Goal: Browse casually: Explore the website without a specific task or goal

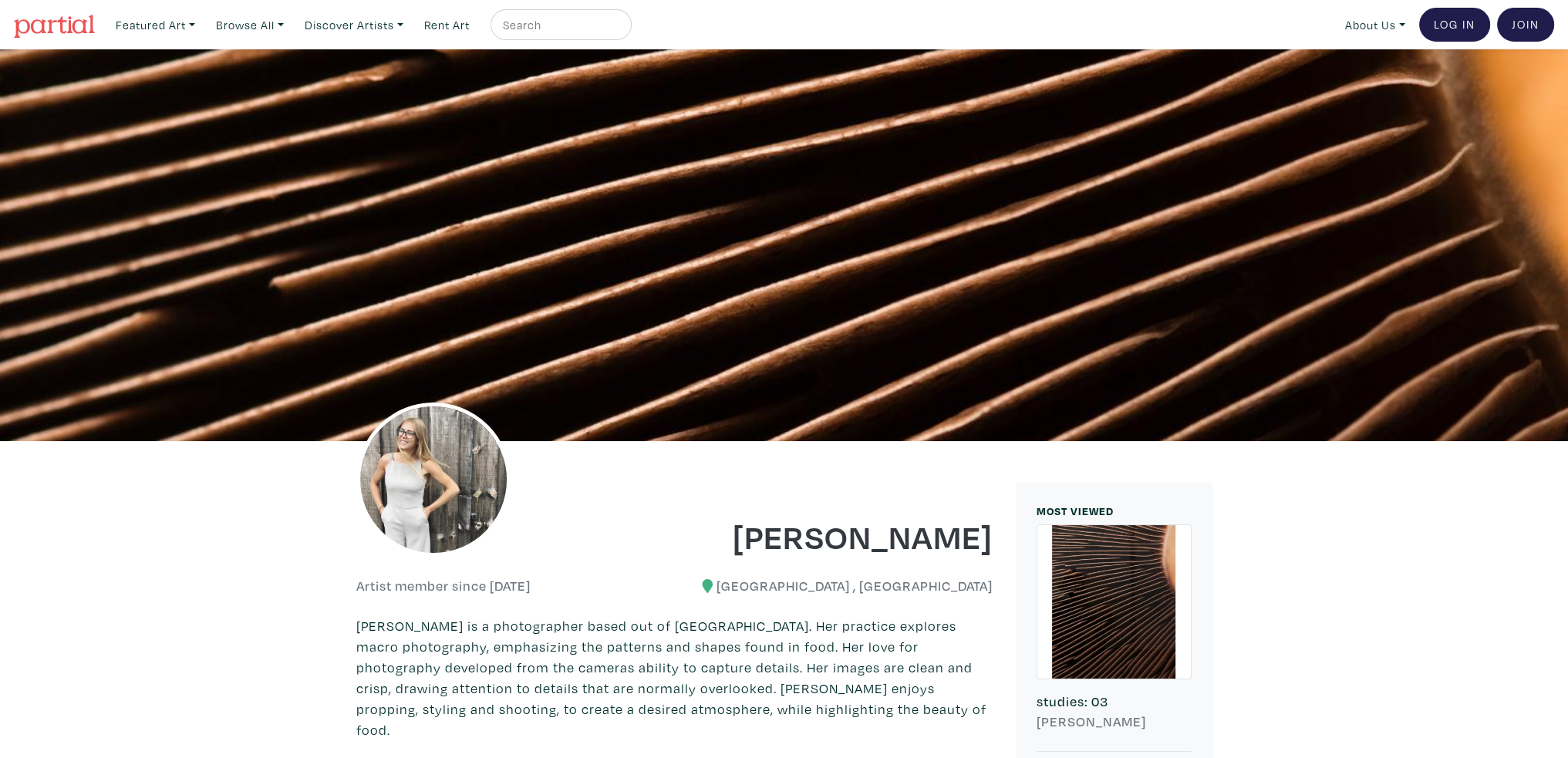
click at [415, 451] on img at bounding box center [433, 480] width 154 height 154
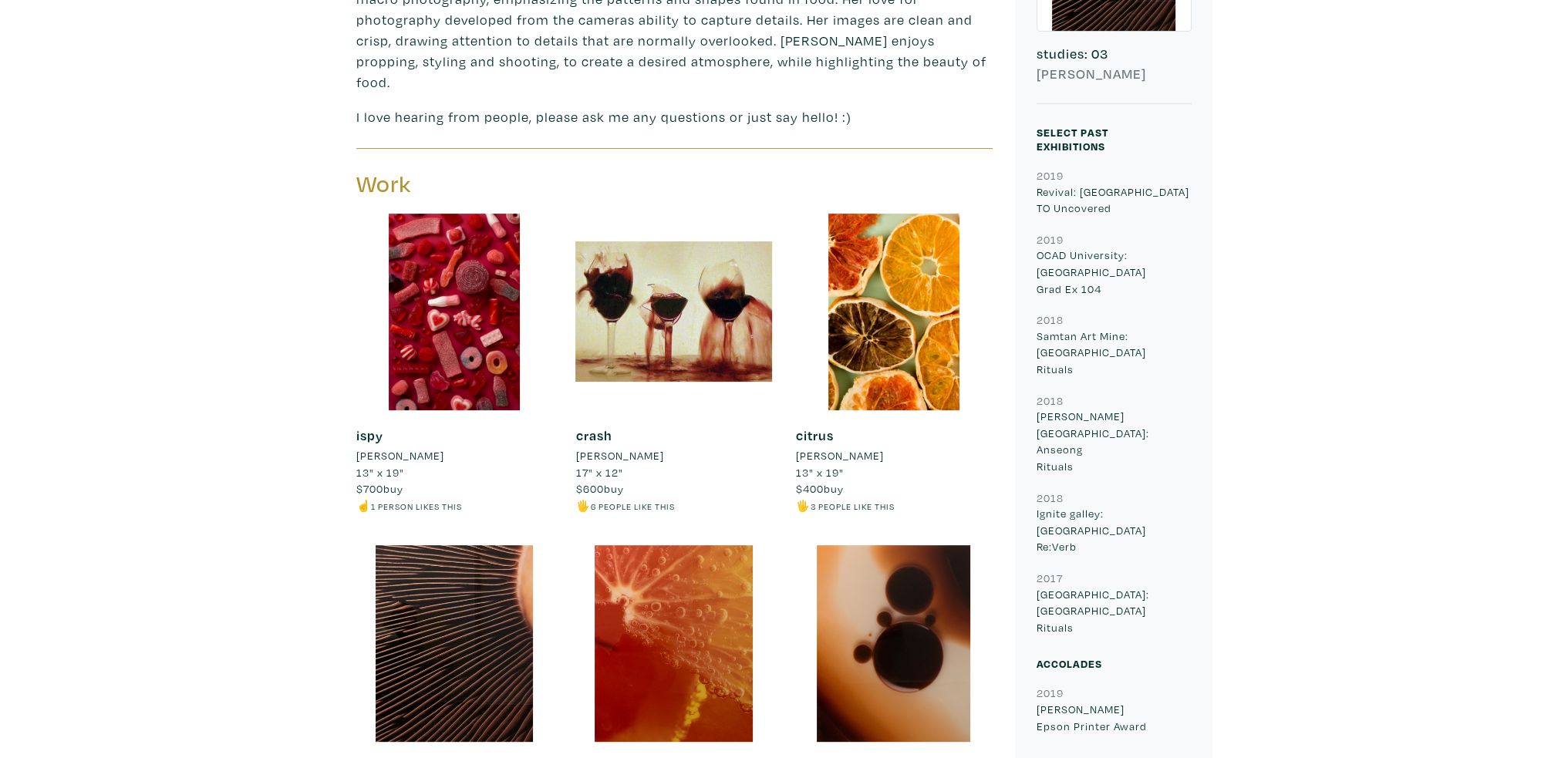
scroll to position [771, 0]
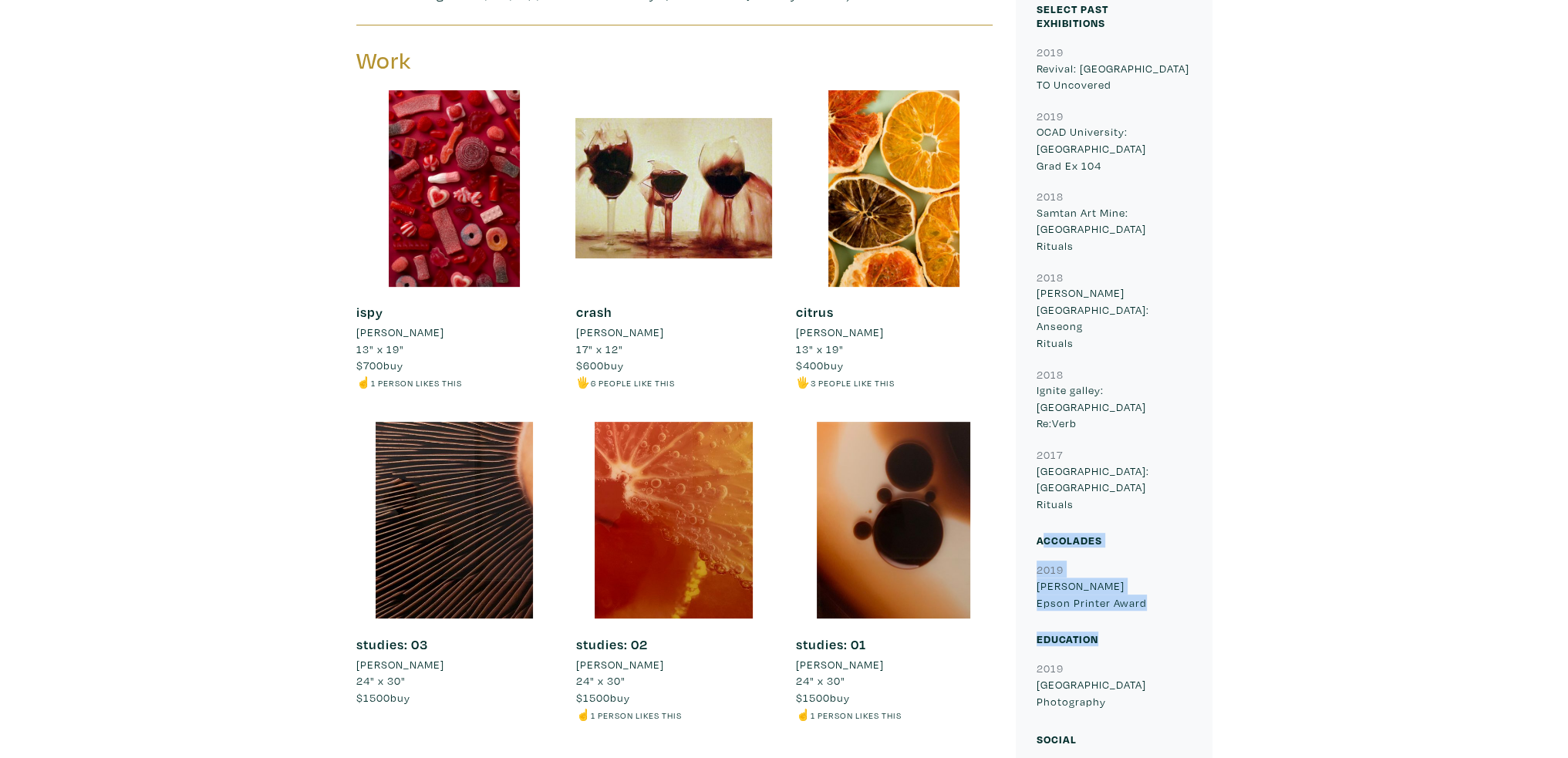
drag, startPoint x: 1054, startPoint y: 493, endPoint x: 1208, endPoint y: 573, distance: 173.5
click at [1208, 573] on div "MOST VIEWED 8664 studies: 03 [PERSON_NAME] Select Past Exhibitions 2019 Revival…" at bounding box center [1114, 264] width 197 height 1106
drag, startPoint x: 1105, startPoint y: 653, endPoint x: 1031, endPoint y: 572, distance: 109.7
click at [1031, 572] on div "MOST VIEWED 8664 studies: 03 [PERSON_NAME] Select Past Exhibitions 2019 Revival…" at bounding box center [1114, 264] width 197 height 1106
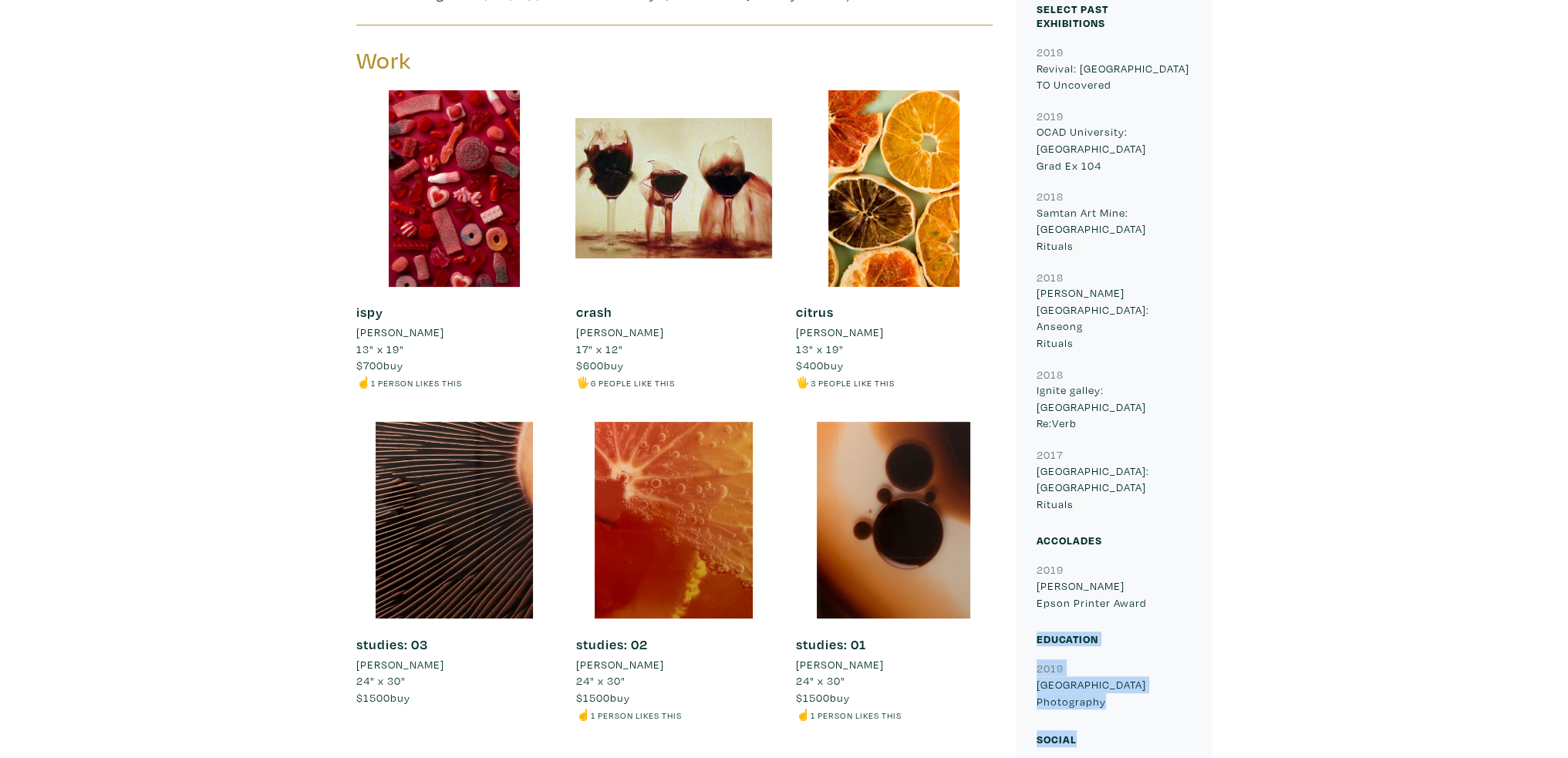
click at [1151, 631] on div "Education" at bounding box center [1099, 645] width 149 height 28
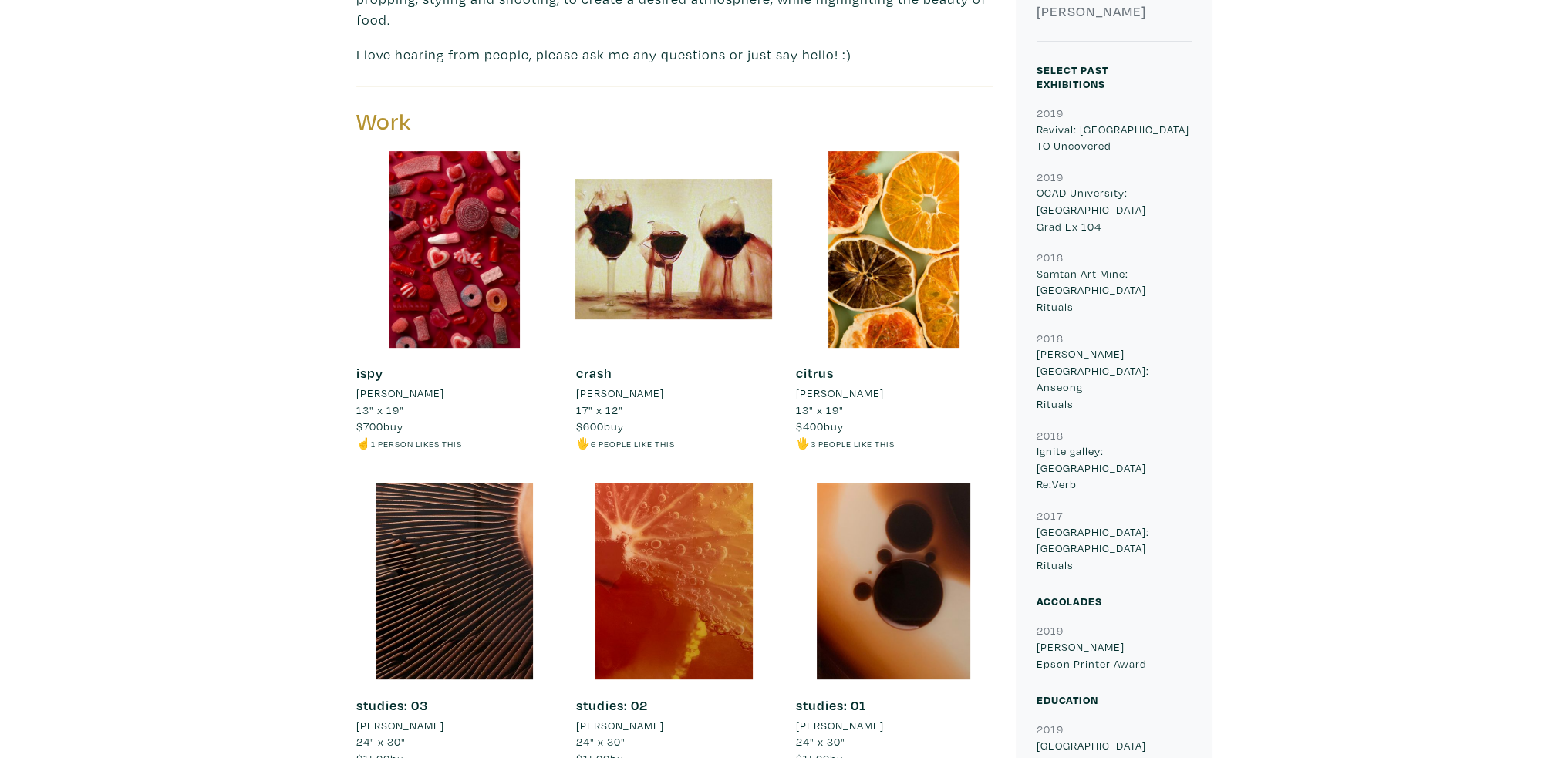
scroll to position [694, 0]
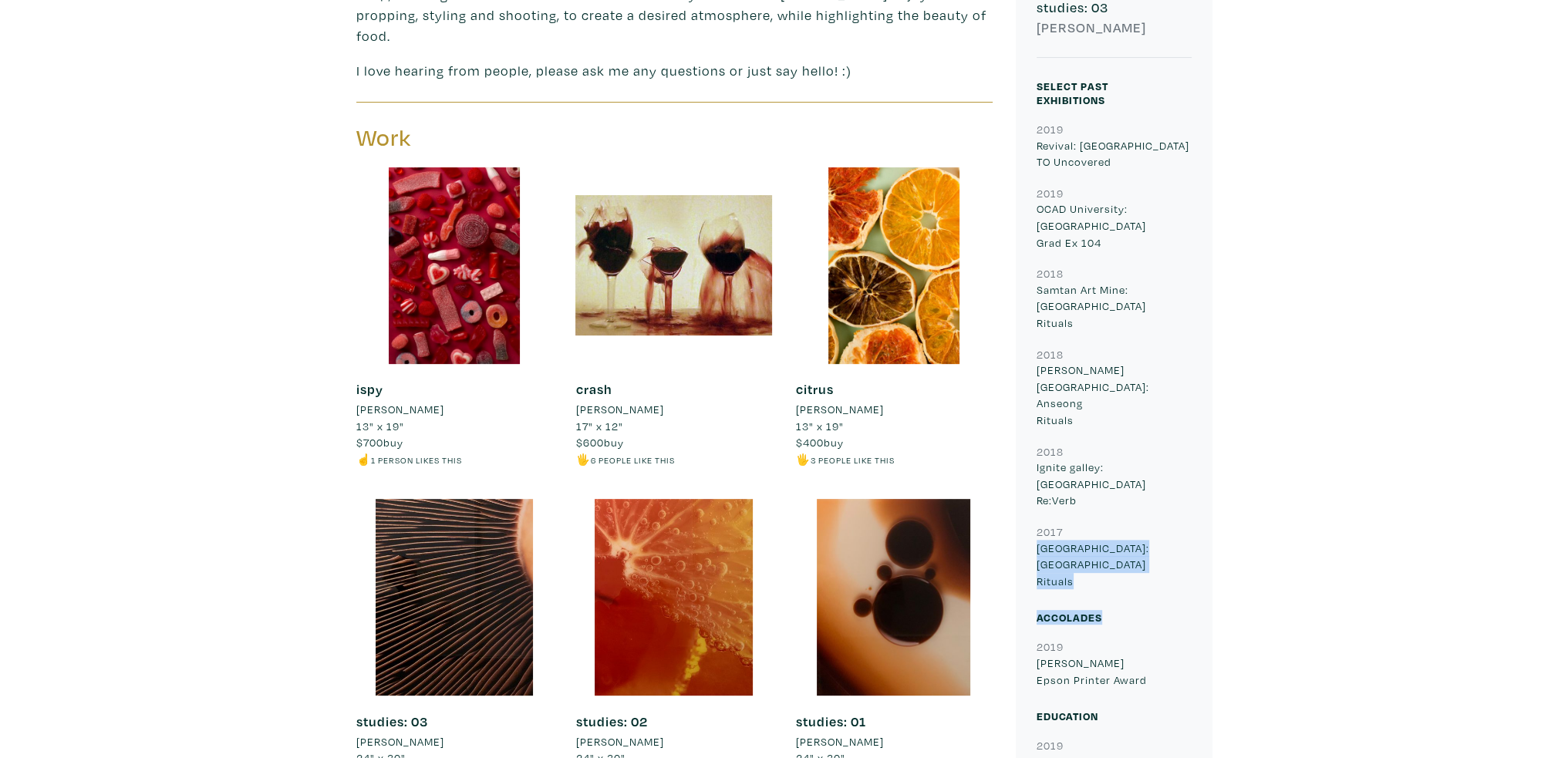
drag, startPoint x: 1121, startPoint y: 526, endPoint x: 1108, endPoint y: 505, distance: 24.7
click at [1108, 505] on div "MOST VIEWED 8664 studies: 03 [PERSON_NAME] Select Past Exhibitions 2019 Revival…" at bounding box center [1114, 341] width 197 height 1106
click at [1110, 540] on p "[GEOGRAPHIC_DATA]: Osaka Rituals" at bounding box center [1114, 564] width 155 height 50
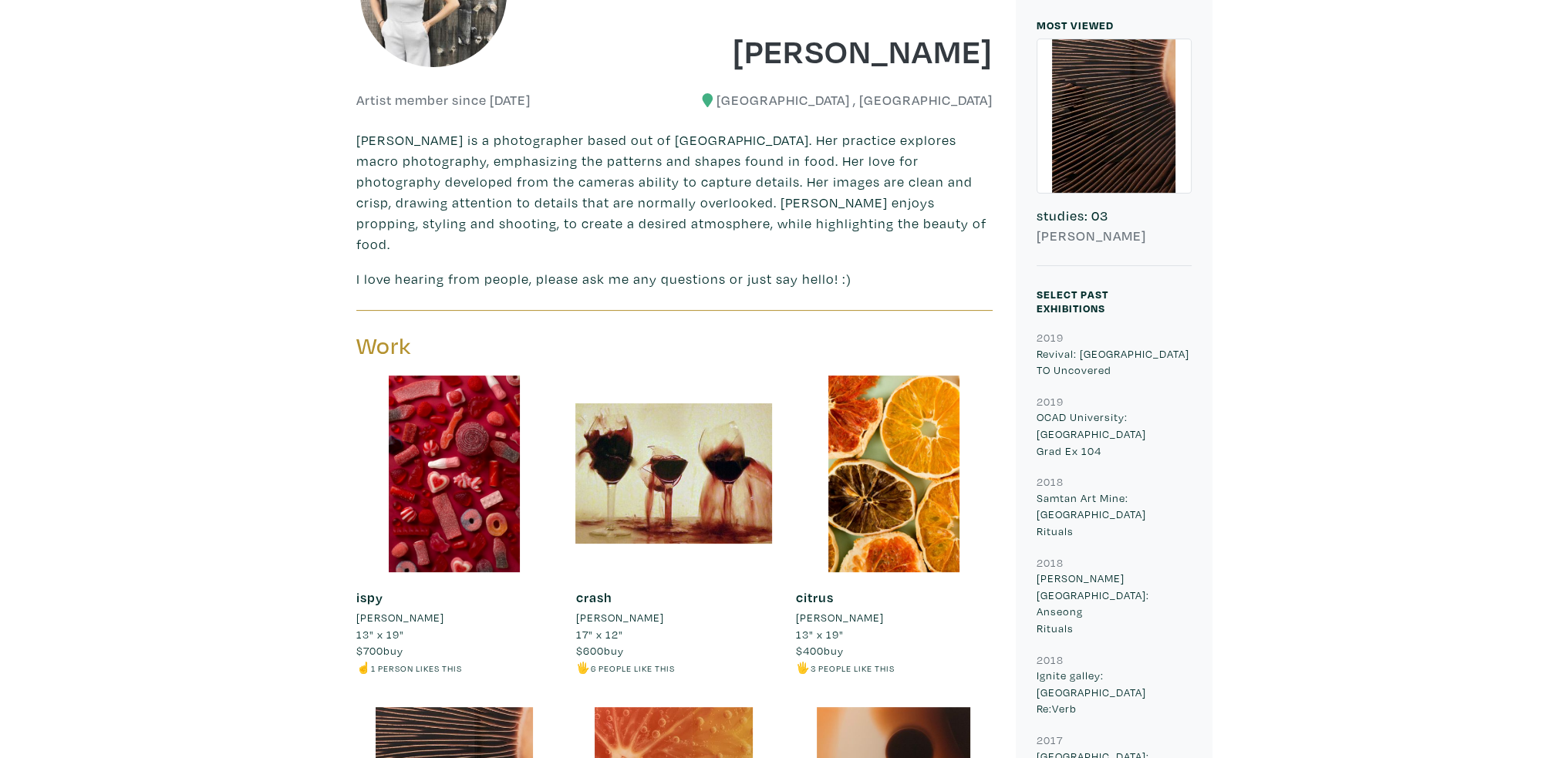
scroll to position [463, 0]
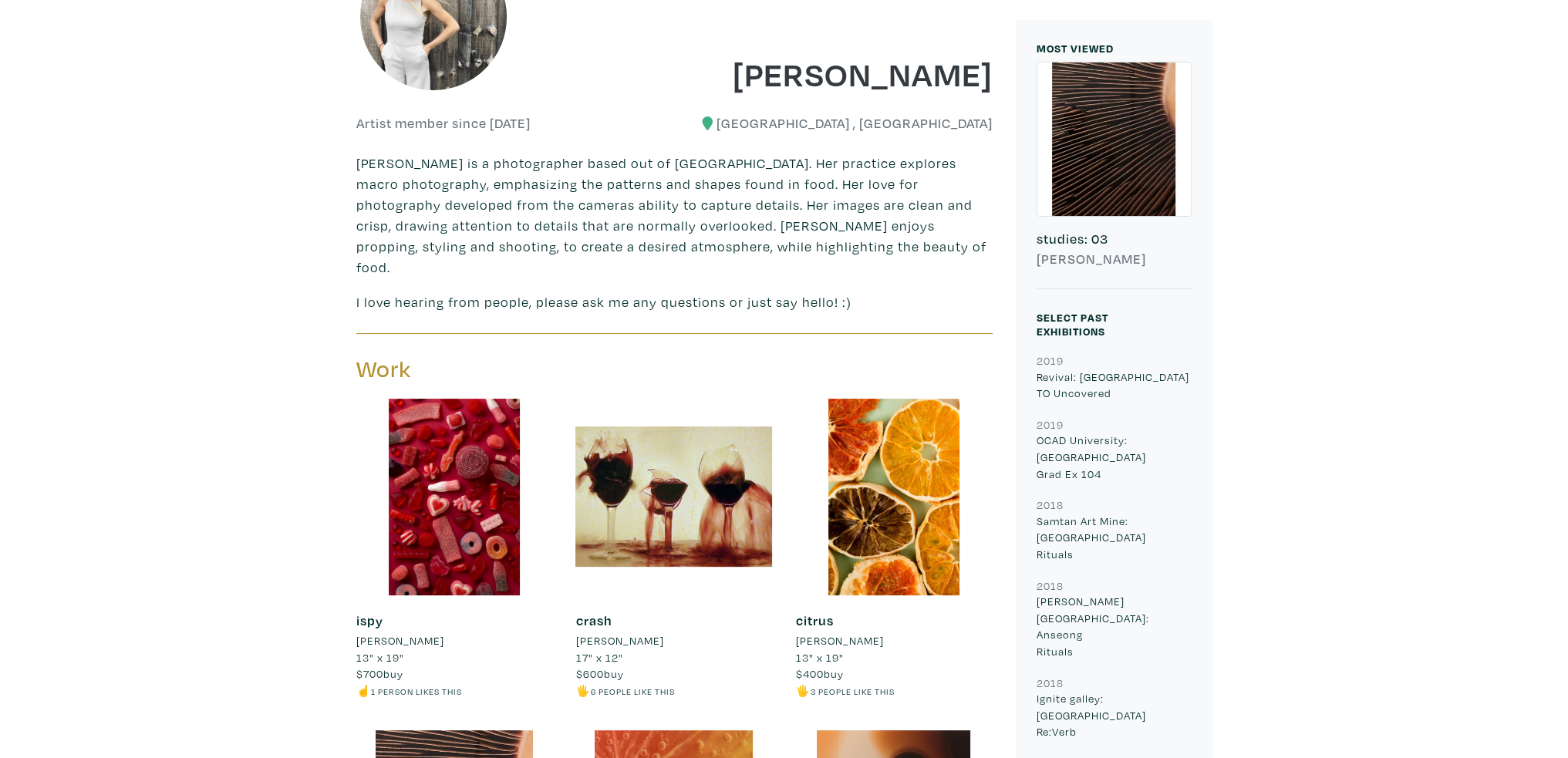
drag, startPoint x: 1080, startPoint y: 603, endPoint x: 1027, endPoint y: 539, distance: 83.1
click at [1027, 539] on div "2019 Revival: [GEOGRAPHIC_DATA] TO Uncovered 2019 [GEOGRAPHIC_DATA]: Toronto Gr…" at bounding box center [1114, 586] width 178 height 470
click at [1133, 577] on h6 "2018" at bounding box center [1114, 585] width 155 height 17
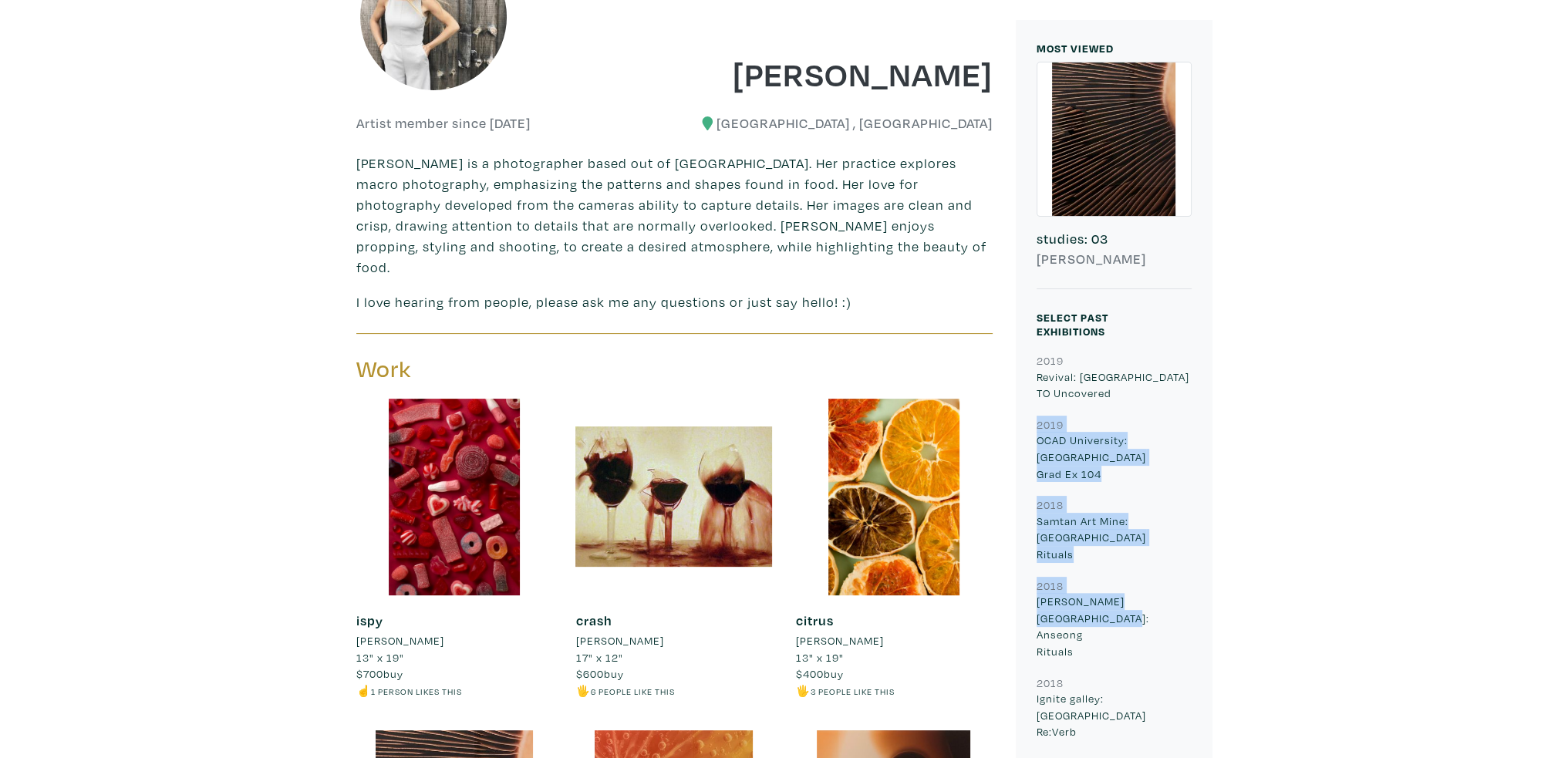
drag, startPoint x: 1073, startPoint y: 416, endPoint x: 1151, endPoint y: 560, distance: 163.8
click at [1151, 560] on div "2019 Revival: [GEOGRAPHIC_DATA] TO Uncovered 2019 [GEOGRAPHIC_DATA]: Toronto Gr…" at bounding box center [1114, 586] width 178 height 470
click at [1151, 593] on p "[PERSON_NAME] University: Anseong Rituals" at bounding box center [1114, 626] width 155 height 66
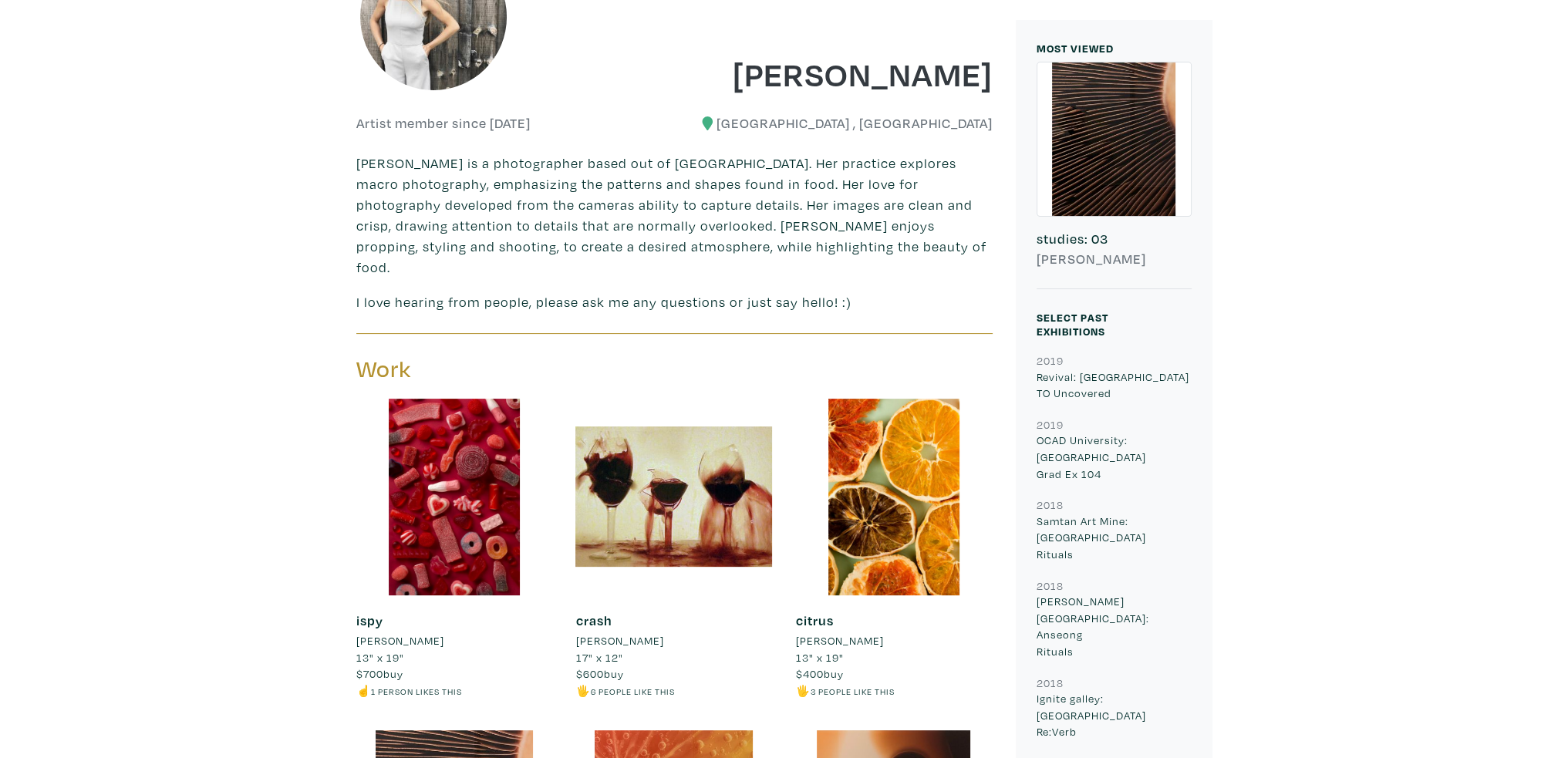
drag, startPoint x: 506, startPoint y: 215, endPoint x: 537, endPoint y: 218, distance: 31.1
click at [515, 215] on p "[PERSON_NAME] is a photographer based out of [GEOGRAPHIC_DATA]. Her practice ex…" at bounding box center [674, 215] width 636 height 125
click at [546, 218] on p "[PERSON_NAME] is a photographer based out of [GEOGRAPHIC_DATA]. Her practice ex…" at bounding box center [674, 215] width 636 height 125
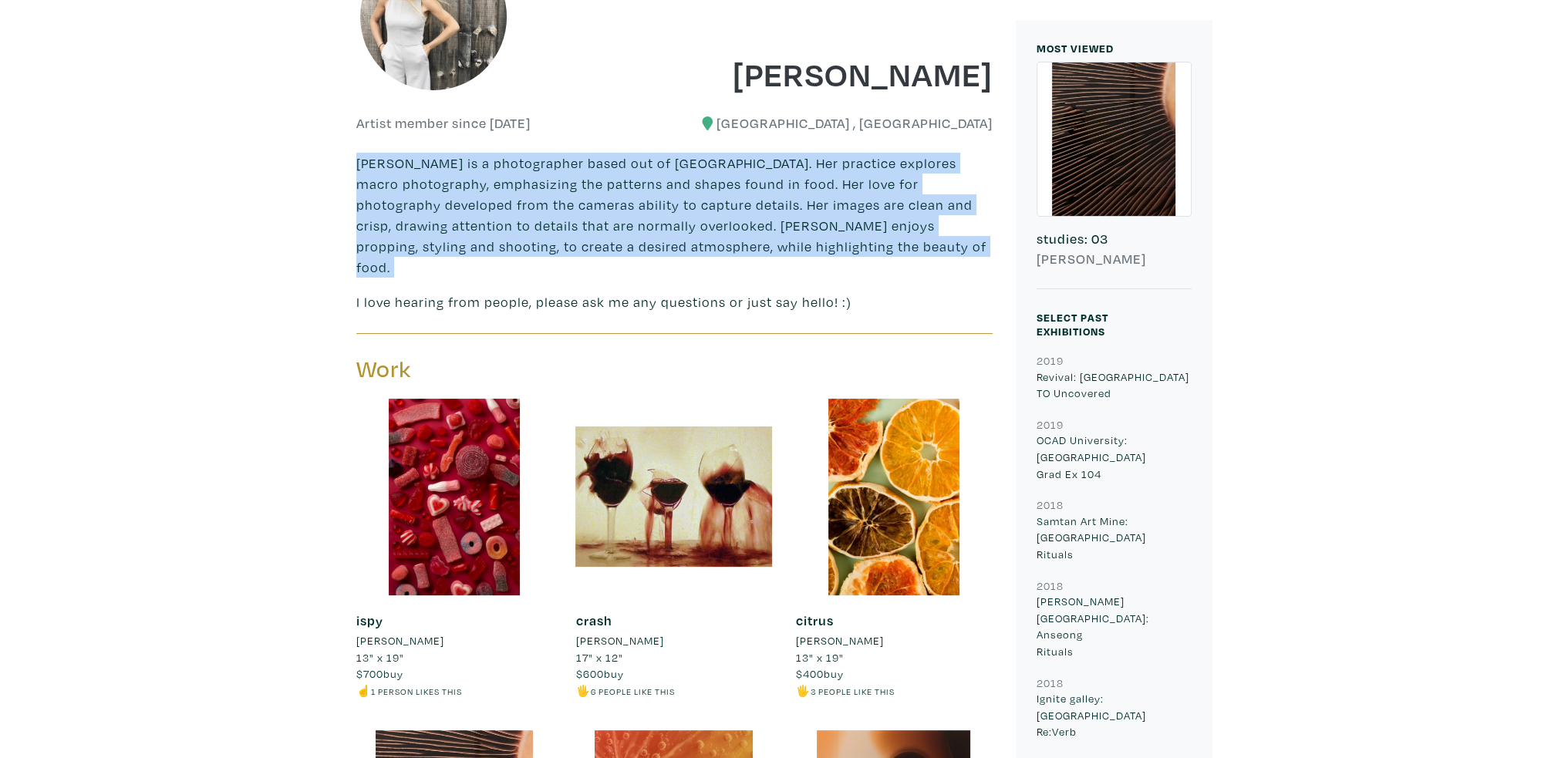
click at [546, 218] on p "[PERSON_NAME] is a photographer based out of [GEOGRAPHIC_DATA]. Her practice ex…" at bounding box center [674, 215] width 636 height 125
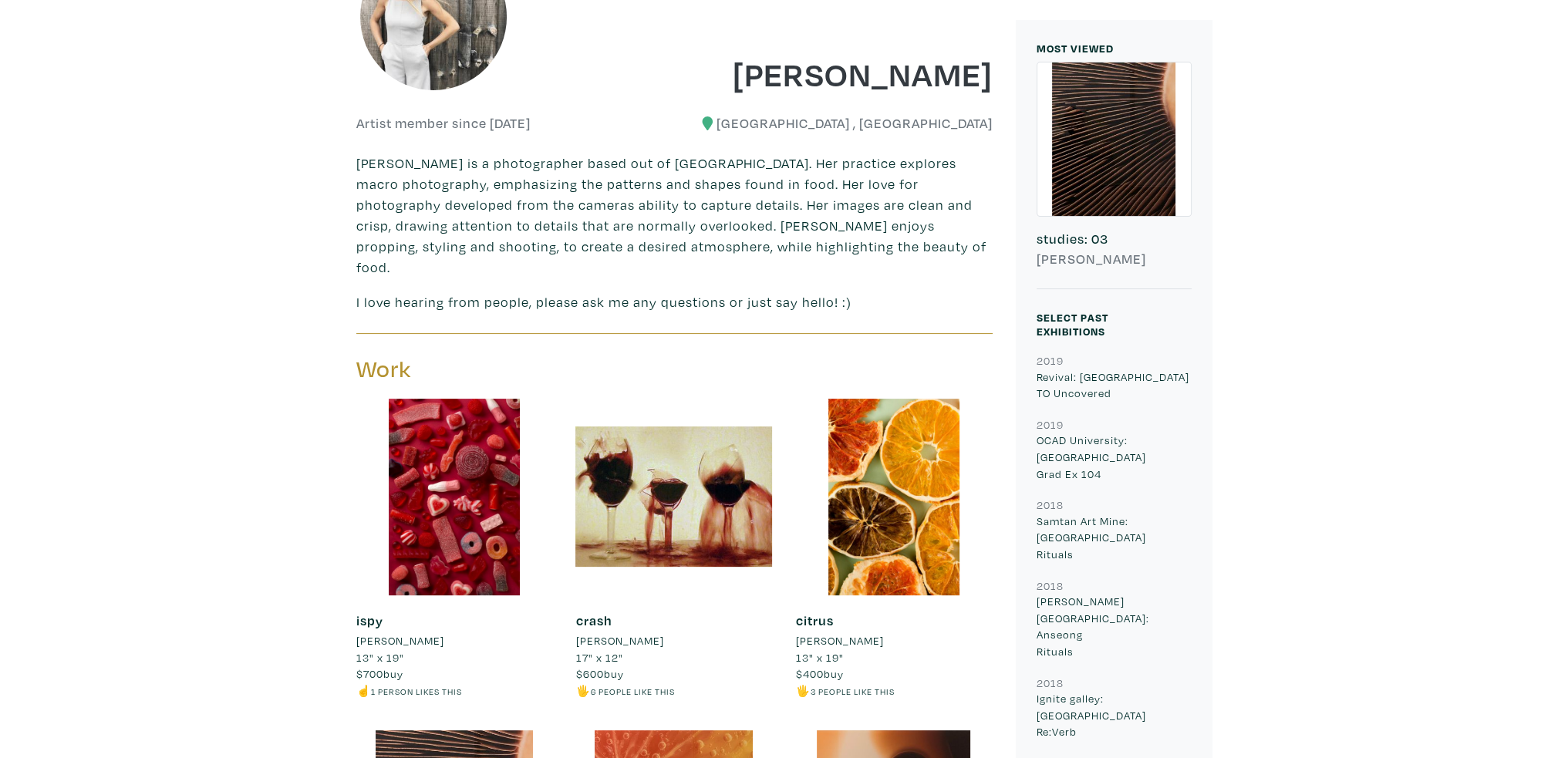
click at [768, 298] on div "[PERSON_NAME] is a photographer based out of [GEOGRAPHIC_DATA]. Her practice ex…" at bounding box center [674, 768] width 660 height 1232
